Goal: Information Seeking & Learning: Learn about a topic

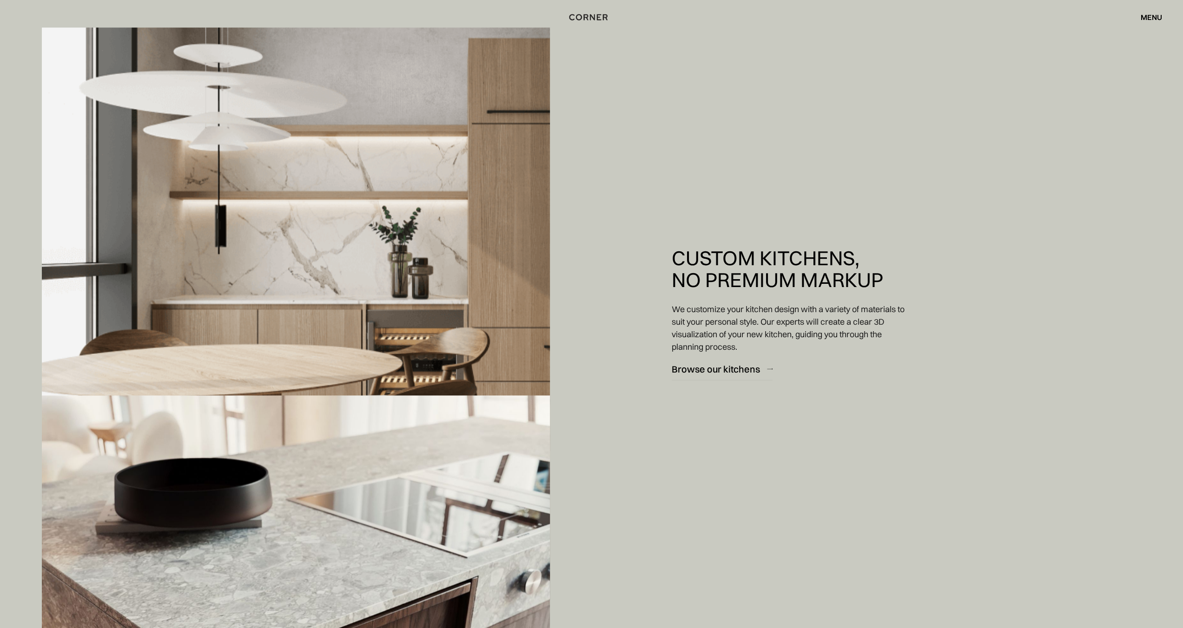
scroll to position [1162, 0]
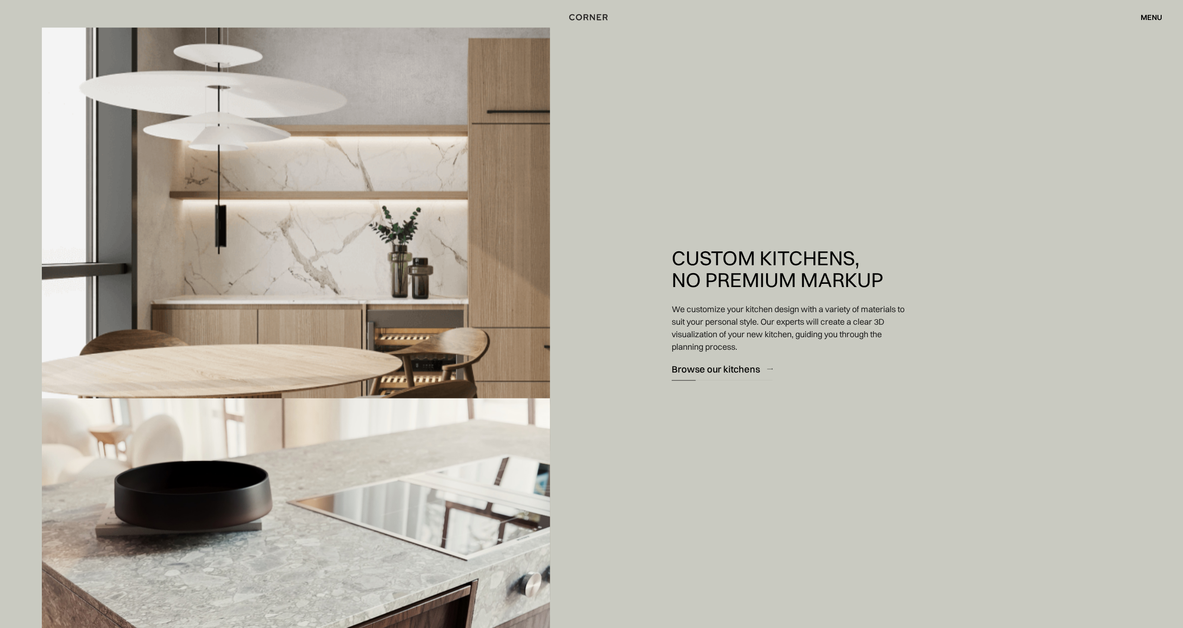
click at [706, 361] on link "Browse our kitchens" at bounding box center [721, 369] width 101 height 23
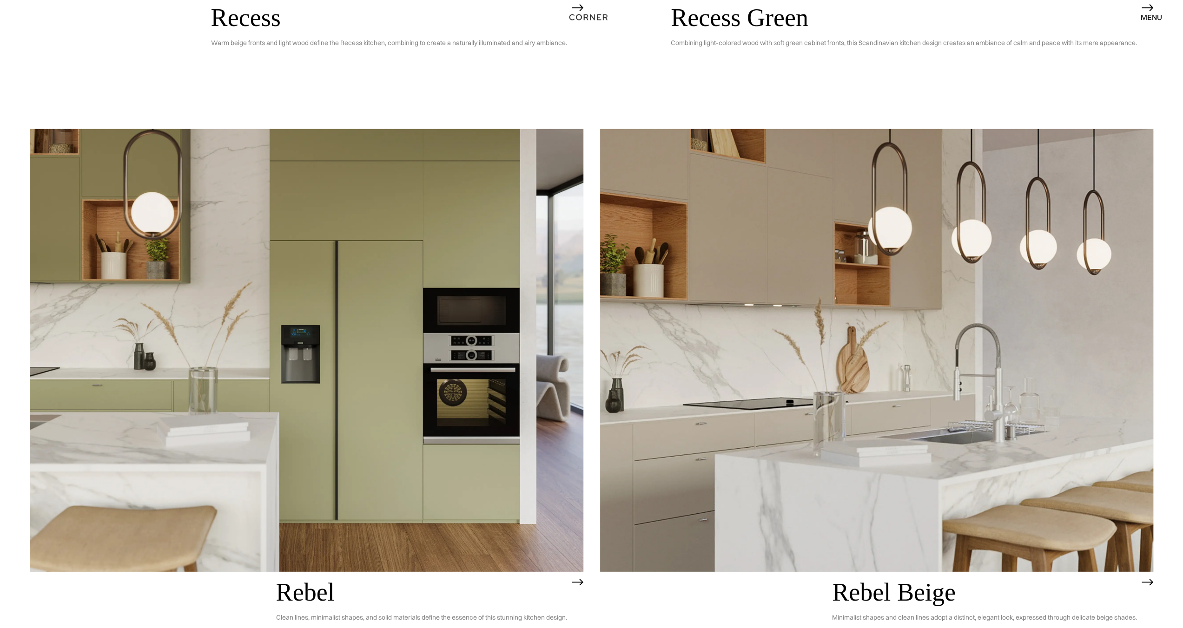
scroll to position [2400, 0]
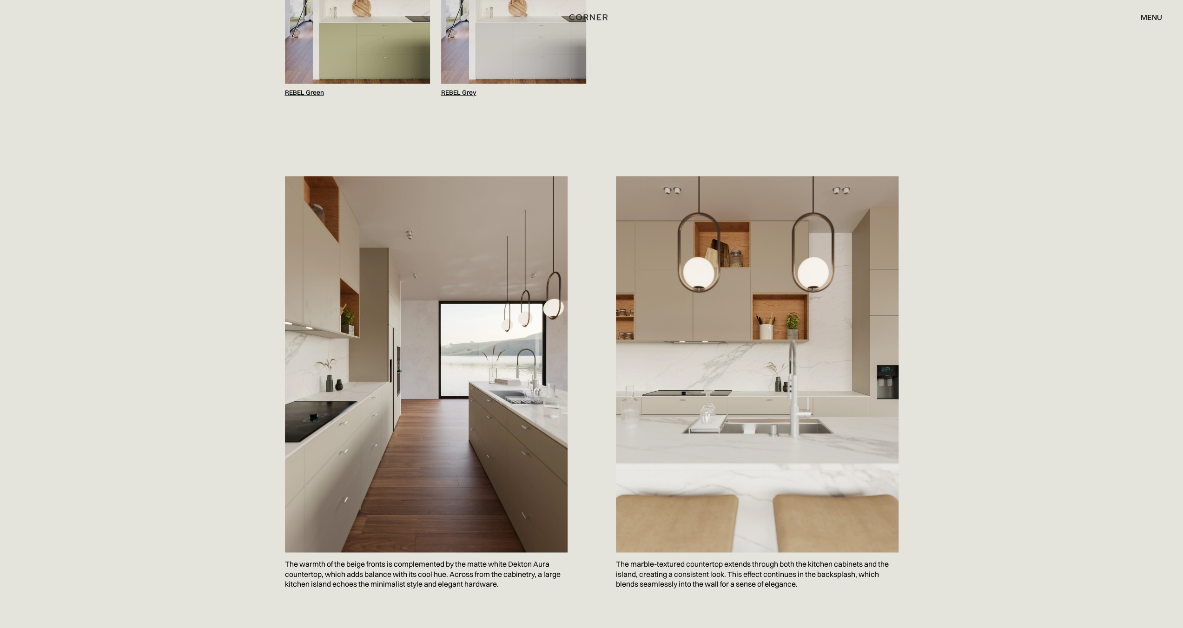
scroll to position [1162, 0]
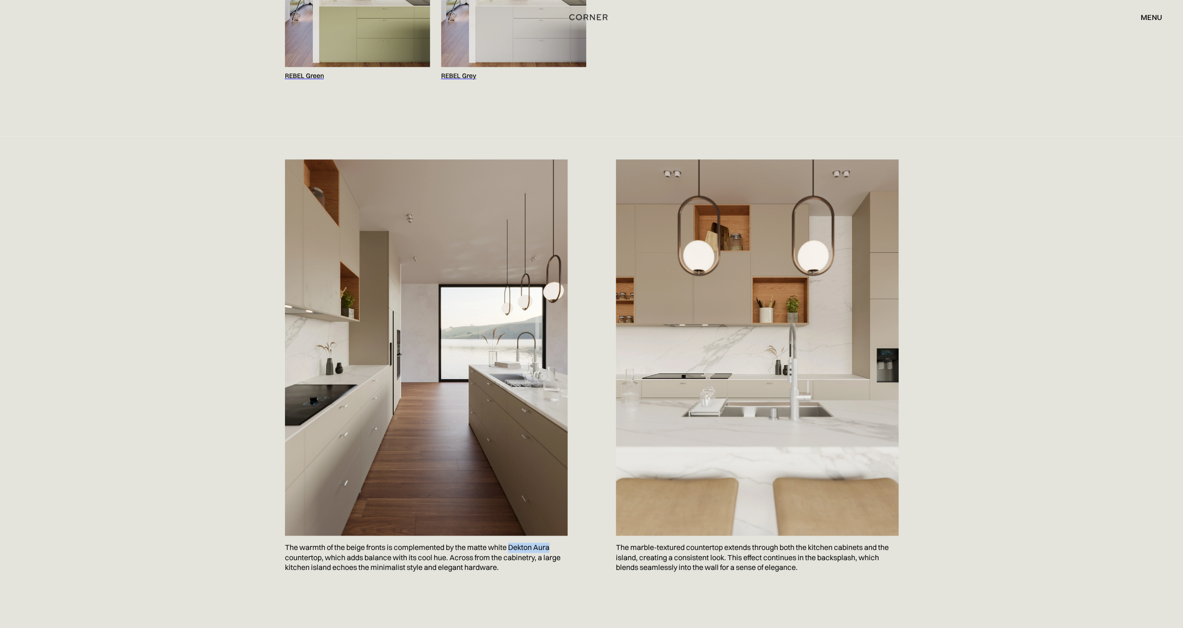
drag, startPoint x: 509, startPoint y: 546, endPoint x: 552, endPoint y: 549, distance: 42.4
click at [552, 549] on p "The warmth of the beige fronts is complemented by the matte white Dekton Aura c…" at bounding box center [426, 558] width 283 height 44
copy p "Dekton Aura"
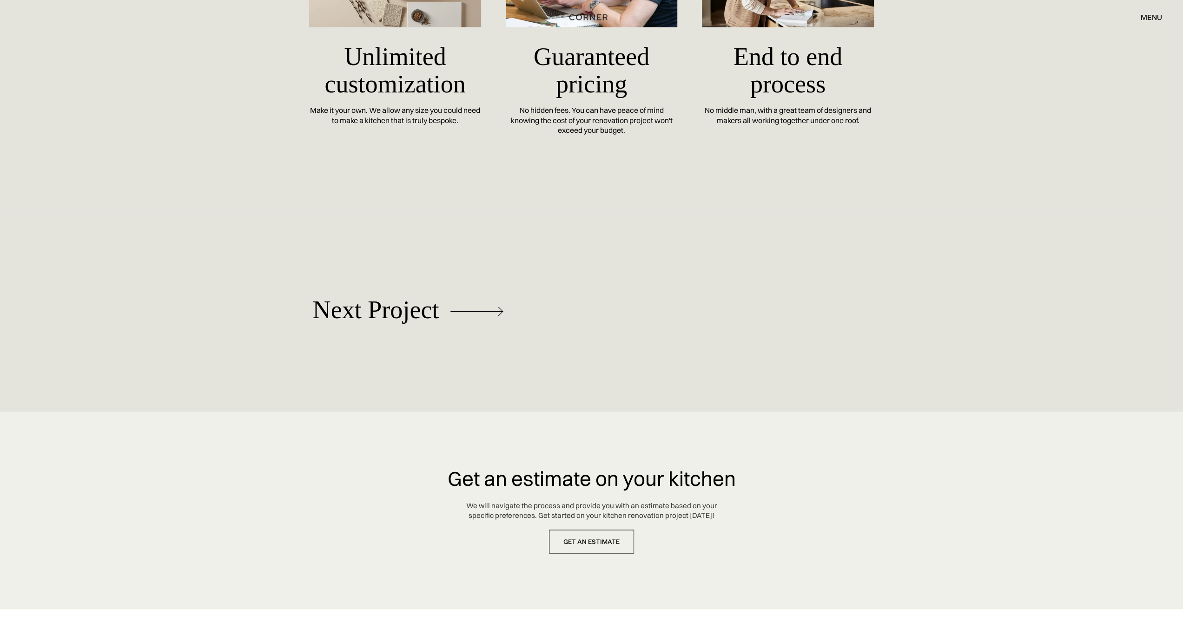
scroll to position [5111, 0]
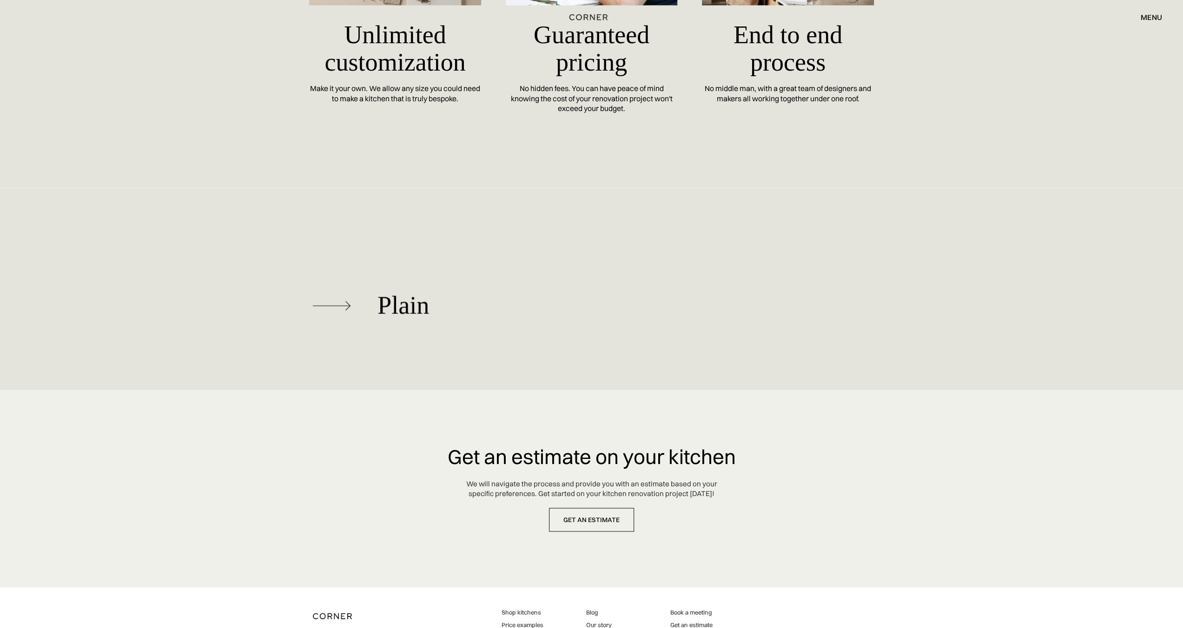
click at [365, 277] on div "Plain" at bounding box center [408, 305] width 191 height 88
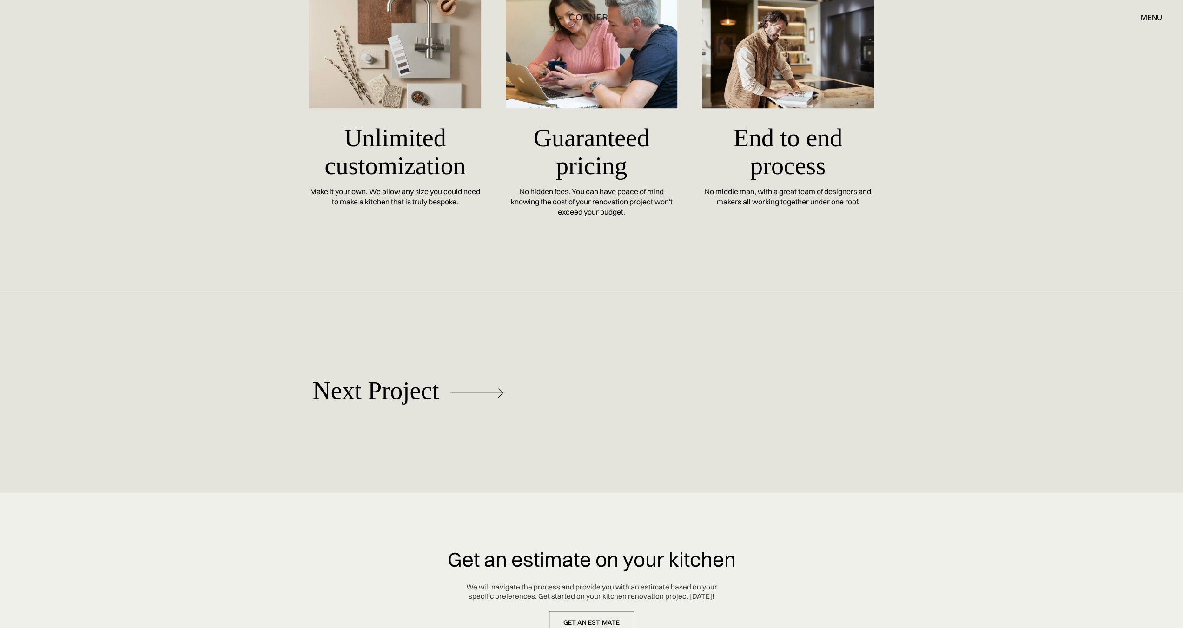
scroll to position [4182, 0]
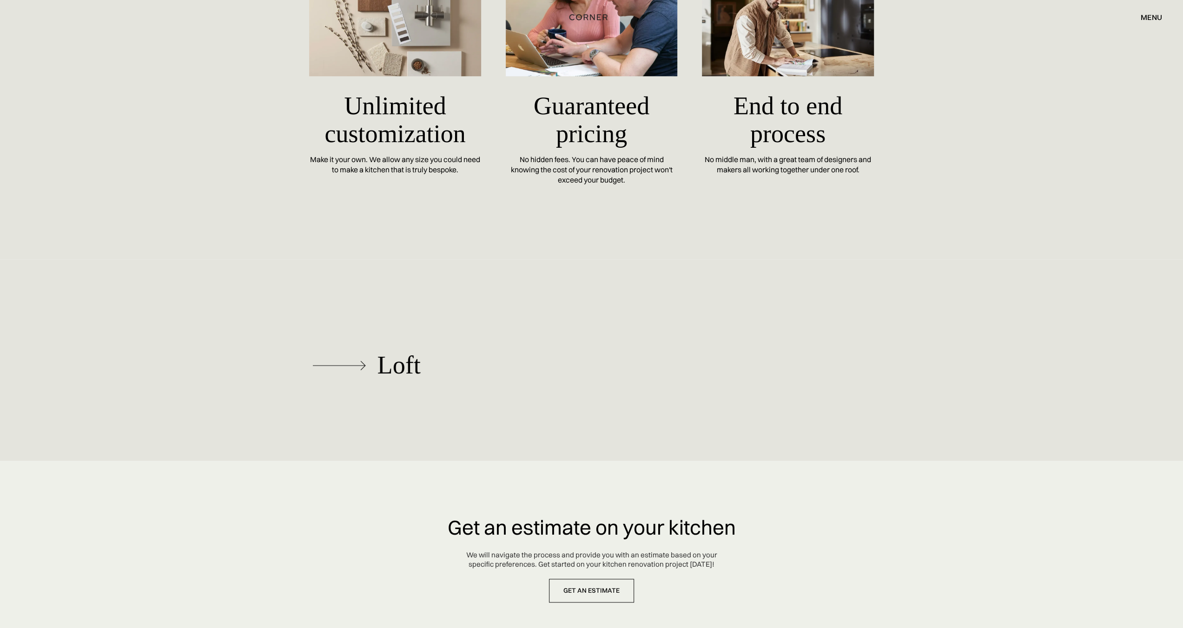
click at [382, 379] on div "Loft" at bounding box center [398, 365] width 43 height 27
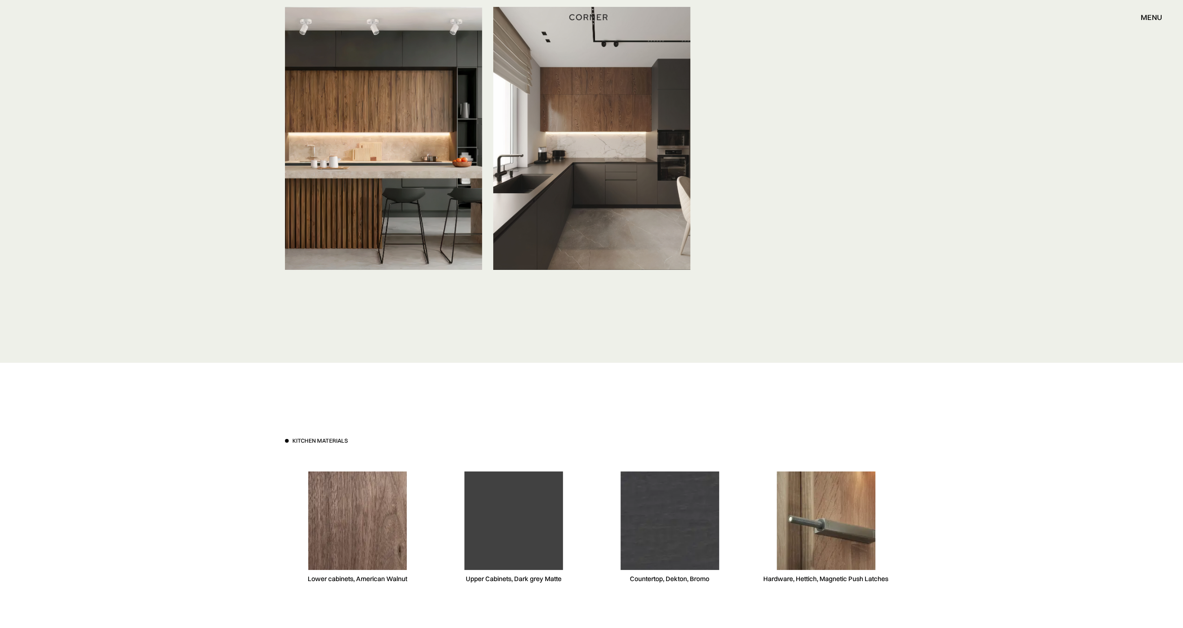
scroll to position [3175, 0]
